Goal: Consume media (video, audio)

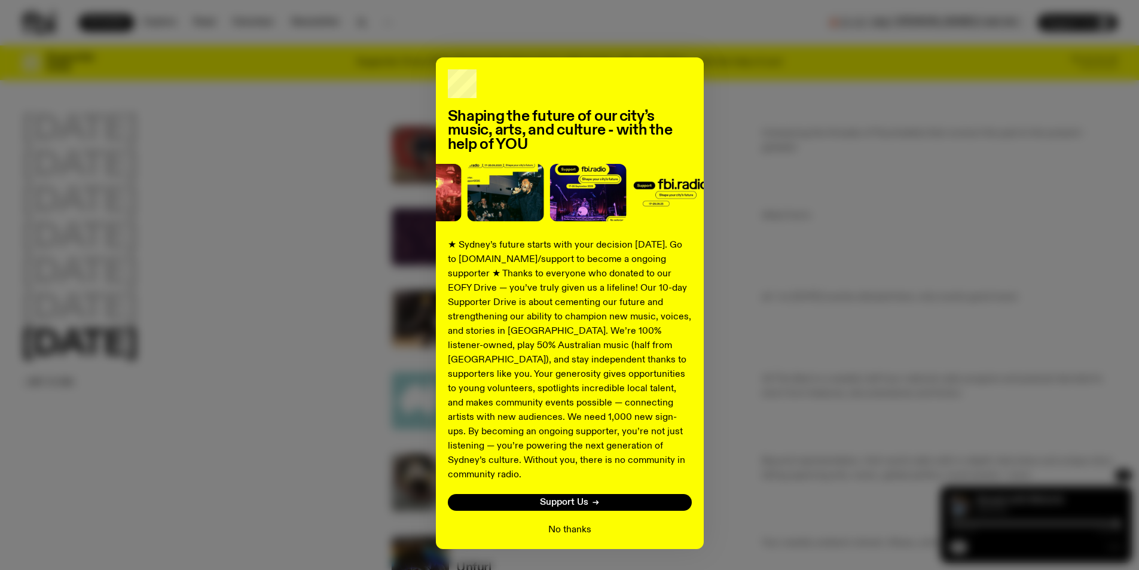
click at [574, 523] on button "No thanks" at bounding box center [569, 530] width 43 height 14
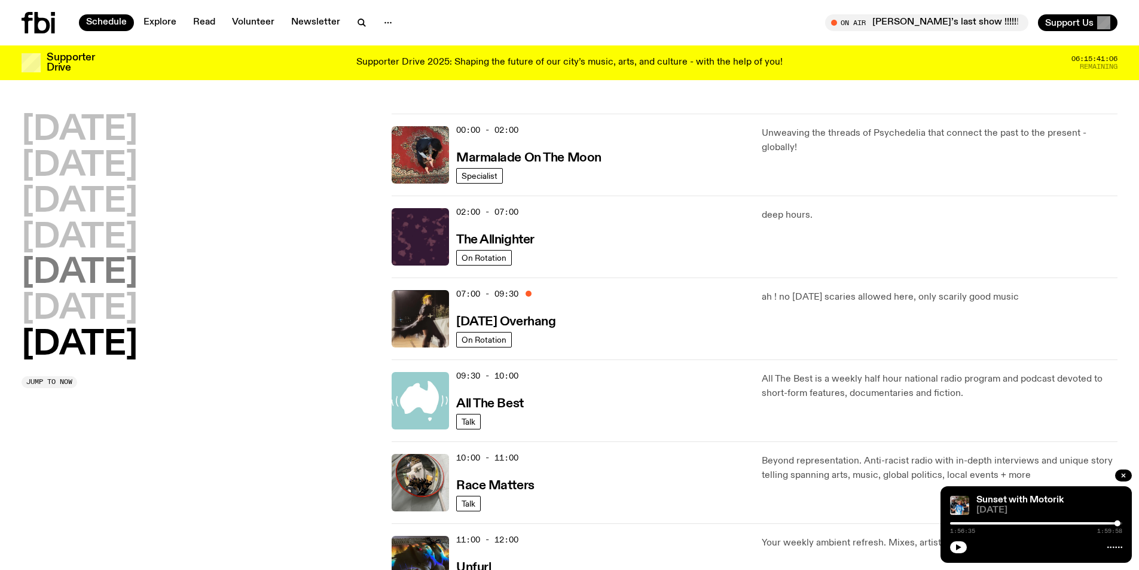
click at [91, 269] on h2 "[DATE]" at bounding box center [80, 273] width 116 height 33
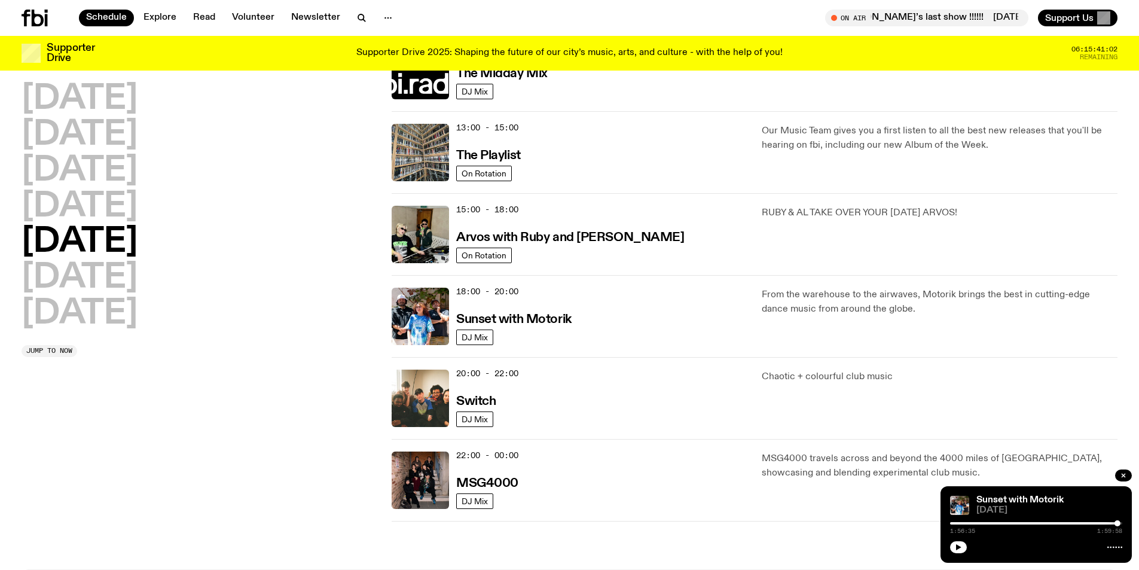
scroll to position [333, 0]
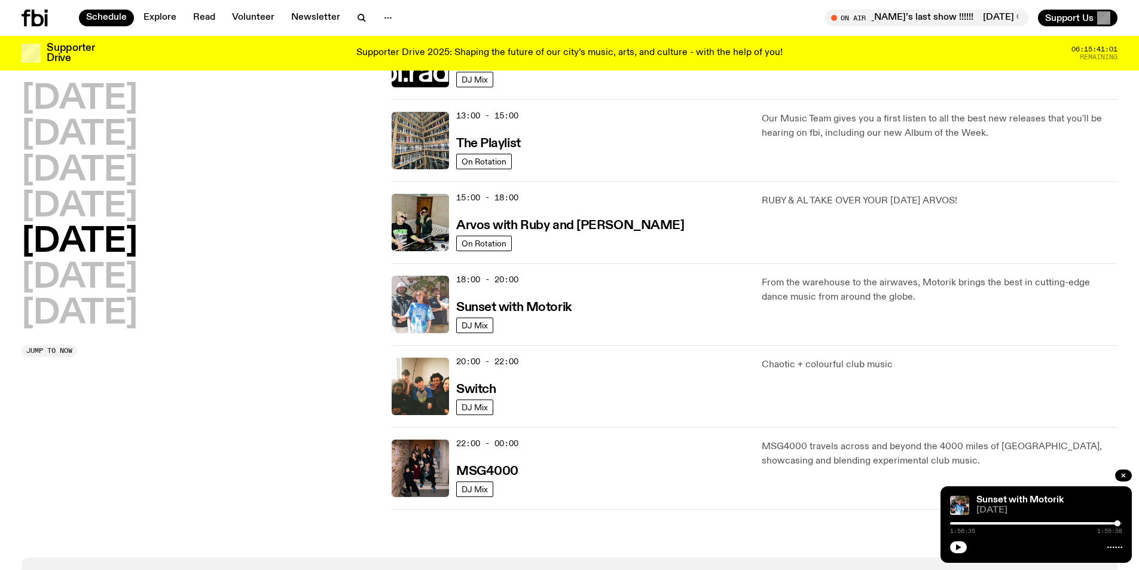
click at [428, 307] on img at bounding box center [420, 304] width 57 height 57
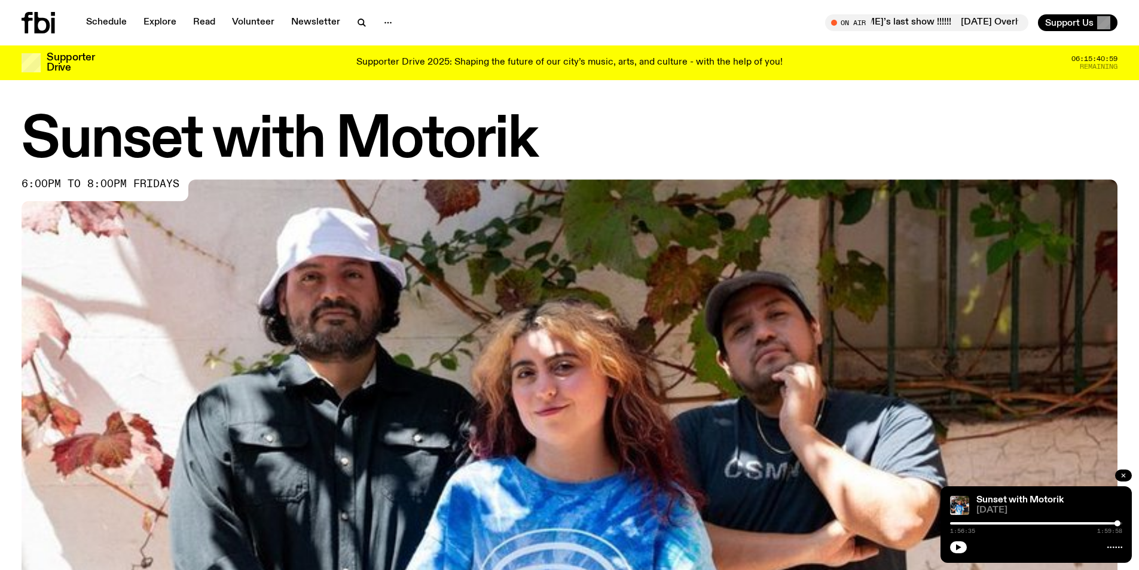
click at [1123, 475] on icon "button" at bounding box center [1123, 475] width 7 height 7
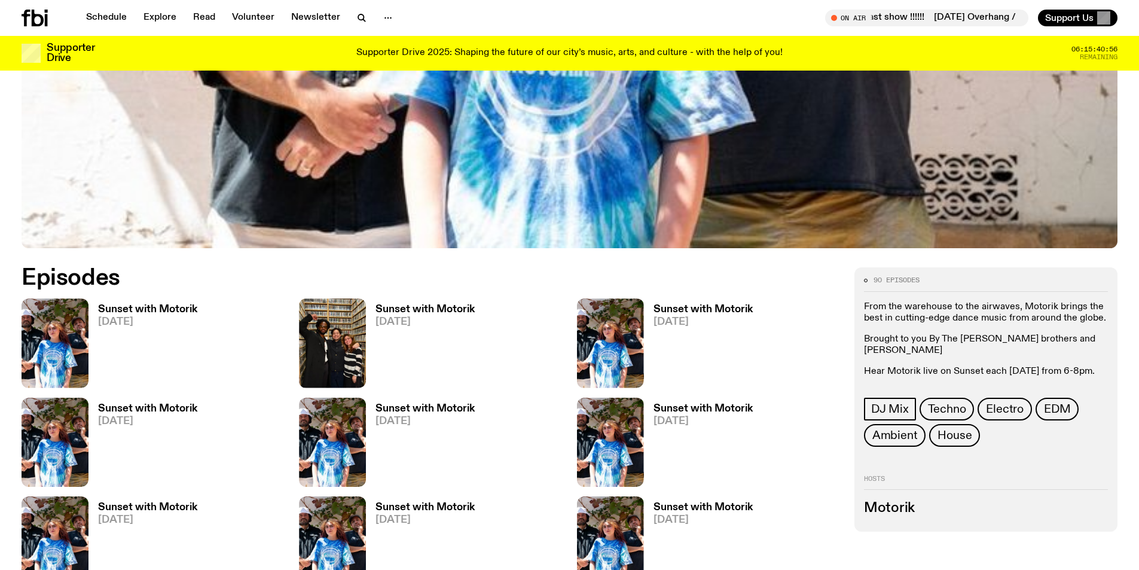
scroll to position [596, 0]
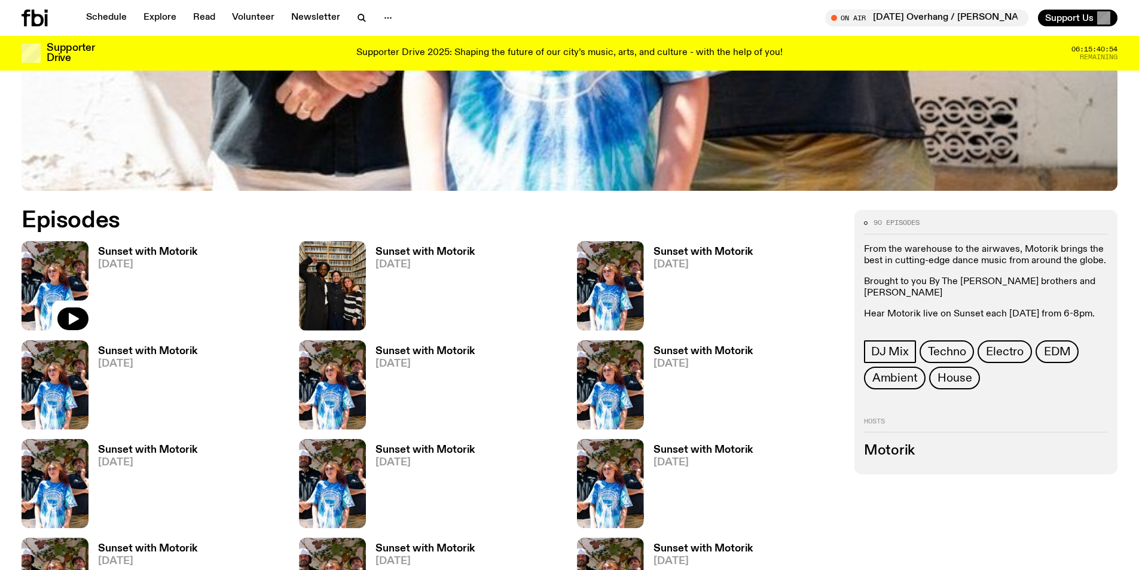
click at [69, 265] on img at bounding box center [55, 285] width 67 height 89
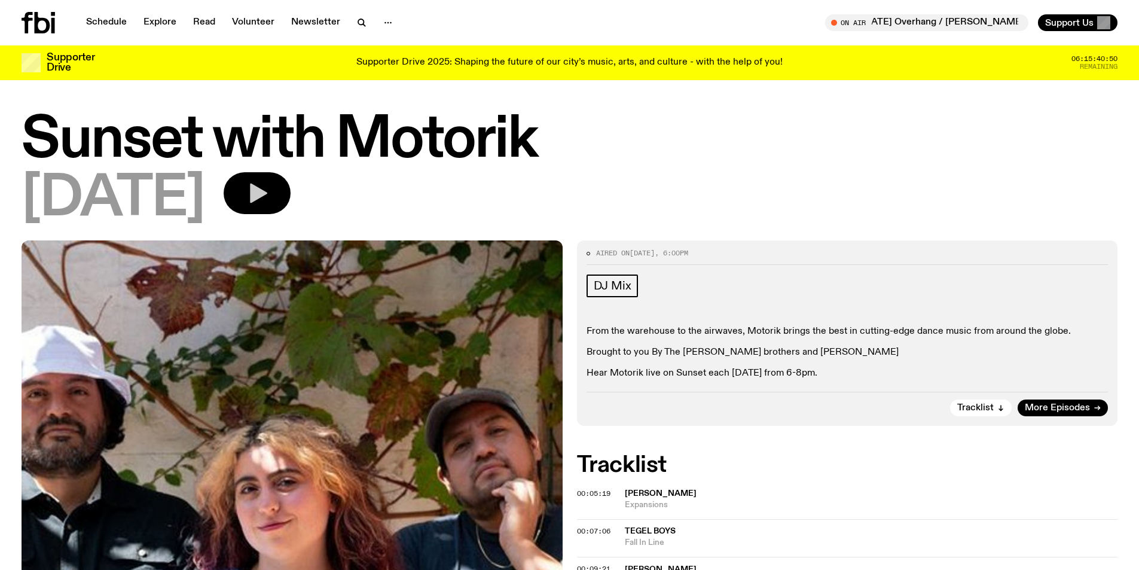
click at [269, 200] on icon "button" at bounding box center [257, 193] width 24 height 24
